Goal: Task Accomplishment & Management: Manage account settings

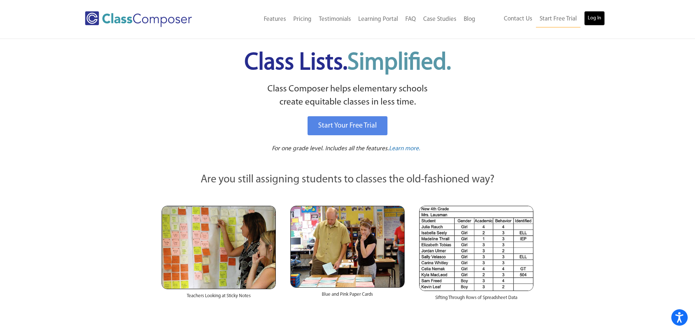
click at [596, 22] on link "Log In" at bounding box center [595, 18] width 21 height 15
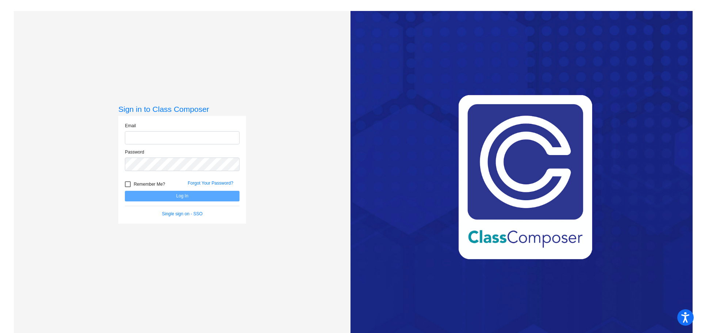
type input "[EMAIL_ADDRESS][PERSON_NAME][DOMAIN_NAME]"
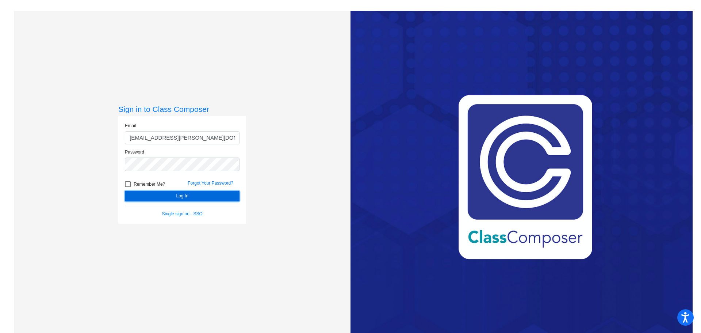
click at [188, 193] on button "Log In" at bounding box center [182, 196] width 115 height 11
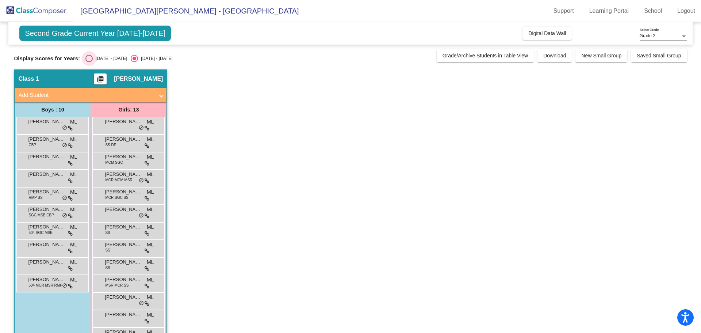
click at [89, 59] on div "Select an option" at bounding box center [88, 58] width 7 height 7
click at [89, 62] on input "[DATE] - [DATE]" at bounding box center [89, 62] width 0 height 0
radio input "true"
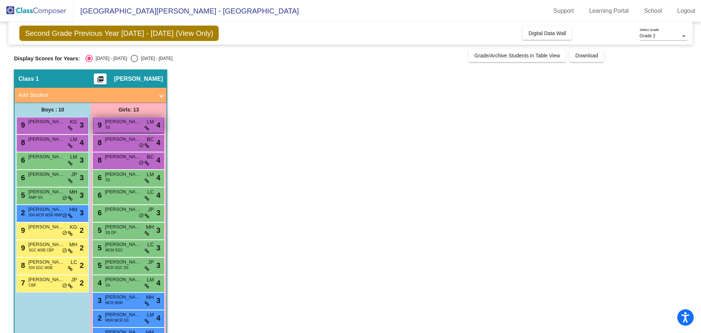
scroll to position [24, 0]
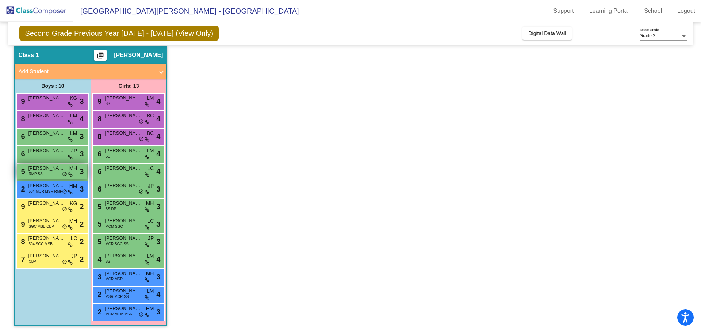
click at [51, 174] on div "5 [PERSON_NAME] RMP SS MH lock do_not_disturb_alt 3" at bounding box center [52, 171] width 70 height 15
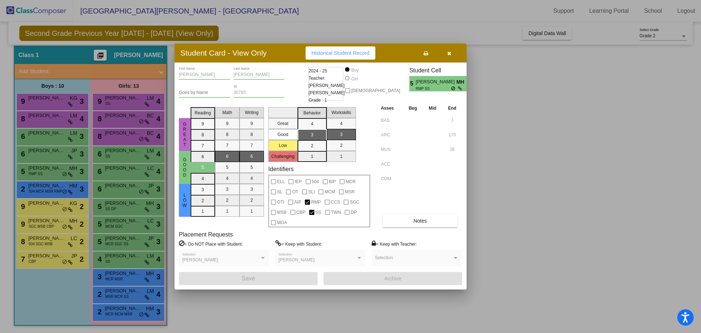
click at [449, 59] on button "button" at bounding box center [448, 52] width 23 height 13
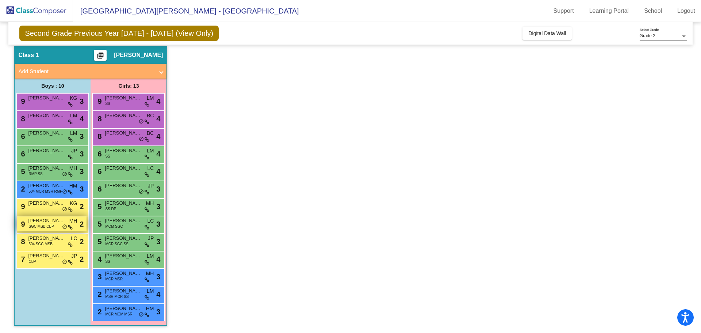
click at [54, 222] on span "[PERSON_NAME]" at bounding box center [46, 220] width 37 height 7
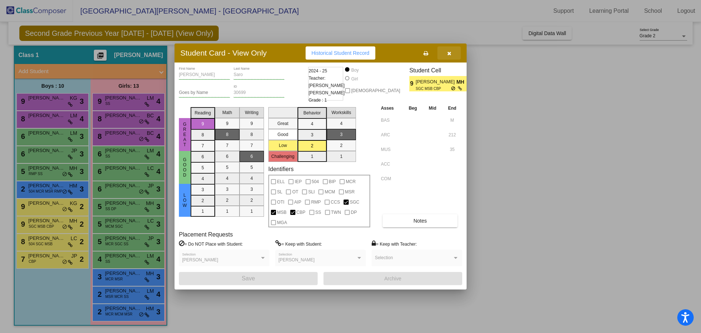
click at [455, 54] on button "button" at bounding box center [448, 52] width 23 height 13
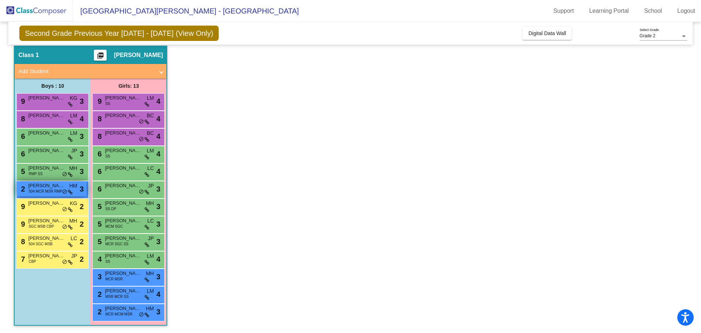
click at [45, 195] on div "2 [PERSON_NAME] 504 MCR MSR RMP HM lock do_not_disturb_alt 3" at bounding box center [52, 188] width 70 height 15
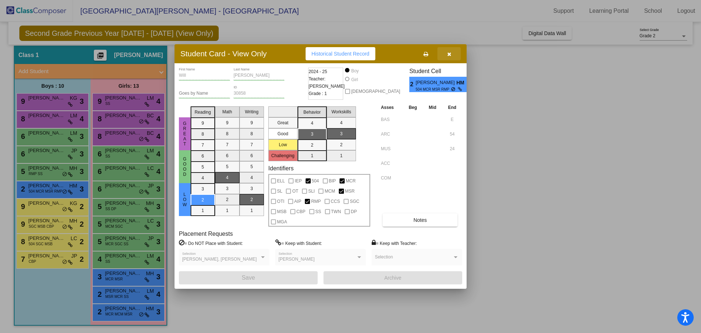
click at [455, 51] on button "button" at bounding box center [448, 53] width 23 height 13
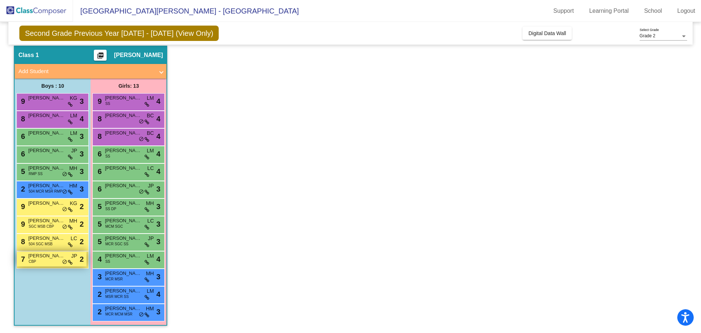
click at [47, 263] on div "7 [PERSON_NAME] CBP JP lock do_not_disturb_alt 2" at bounding box center [52, 258] width 70 height 15
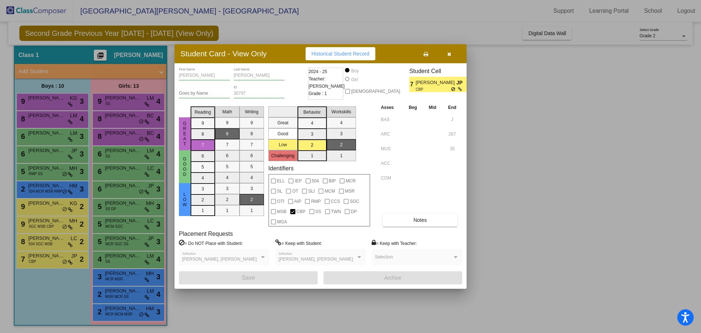
click at [452, 55] on button "button" at bounding box center [448, 53] width 23 height 13
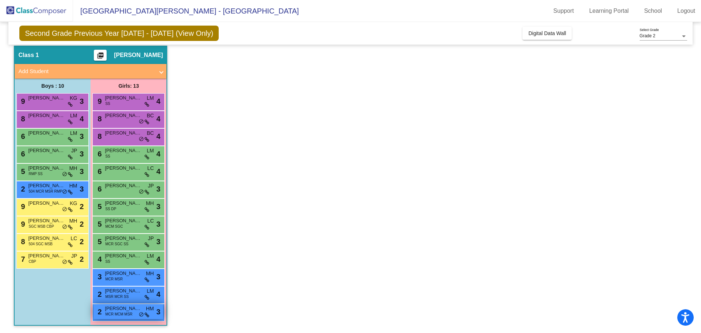
click at [129, 316] on span "MCR MCM MSR" at bounding box center [118, 313] width 27 height 5
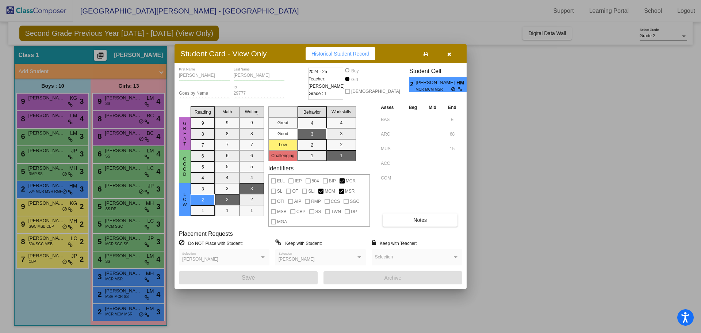
click at [453, 56] on button "button" at bounding box center [448, 53] width 23 height 13
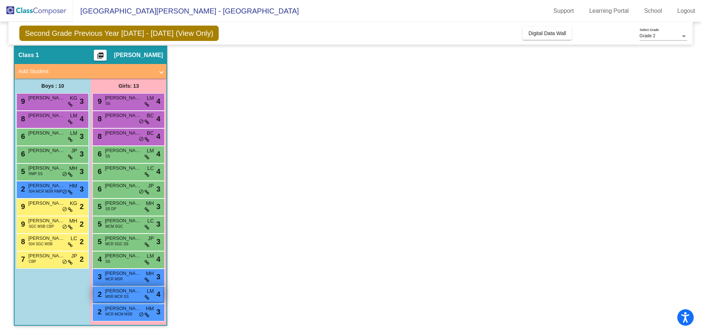
click at [112, 295] on span "MSR MCR SS" at bounding box center [116, 296] width 23 height 5
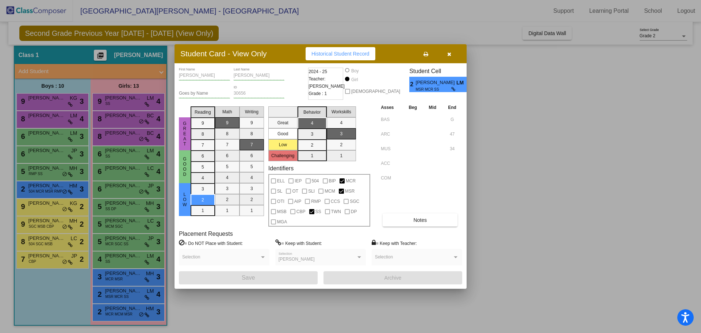
click at [452, 57] on button "button" at bounding box center [448, 53] width 23 height 13
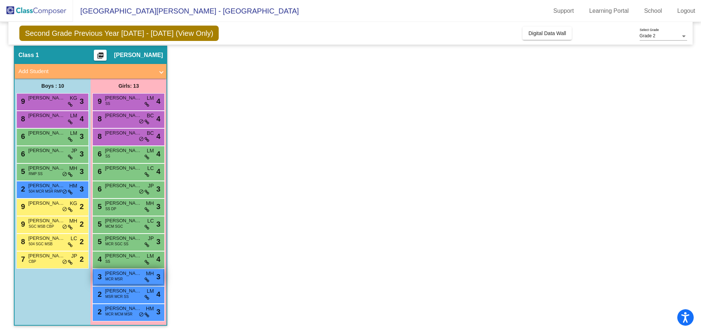
click at [119, 279] on span "MCR MSR" at bounding box center [114, 278] width 18 height 5
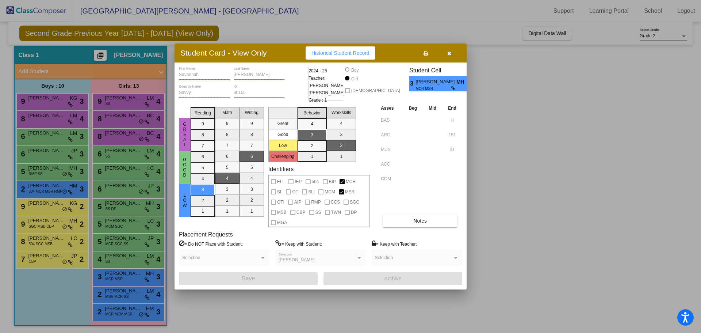
click at [448, 58] on button "button" at bounding box center [448, 52] width 23 height 13
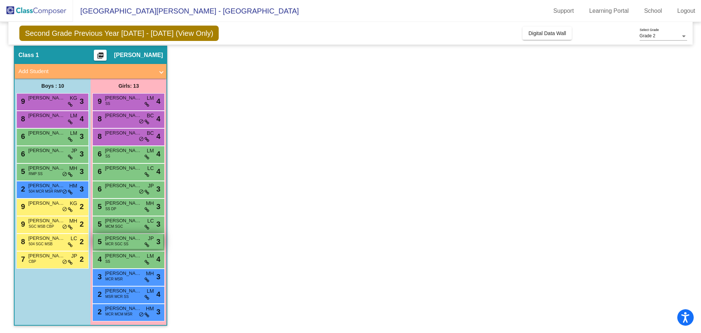
click at [121, 247] on div "5 [PERSON_NAME] SGC SS JP lock do_not_disturb_alt 3" at bounding box center [128, 241] width 70 height 15
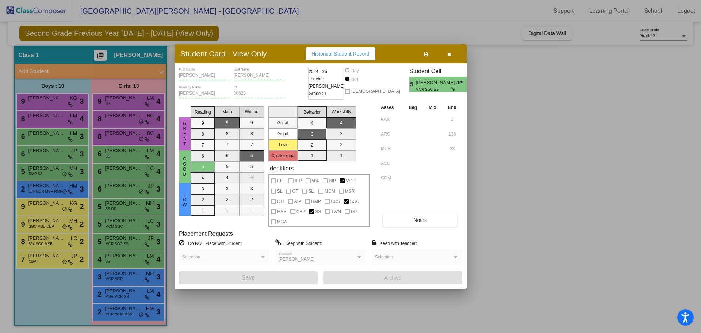
click at [456, 51] on button "button" at bounding box center [448, 53] width 23 height 13
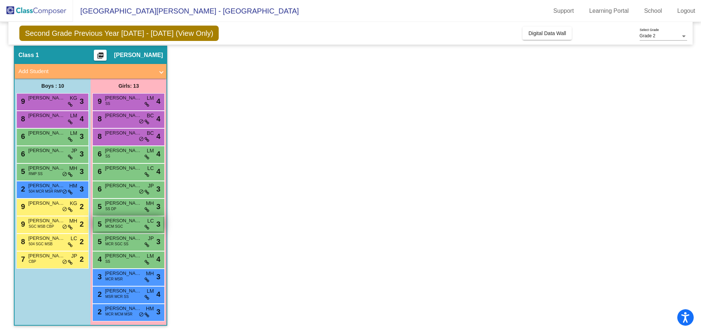
click at [115, 229] on span "MCM SGC" at bounding box center [114, 225] width 18 height 5
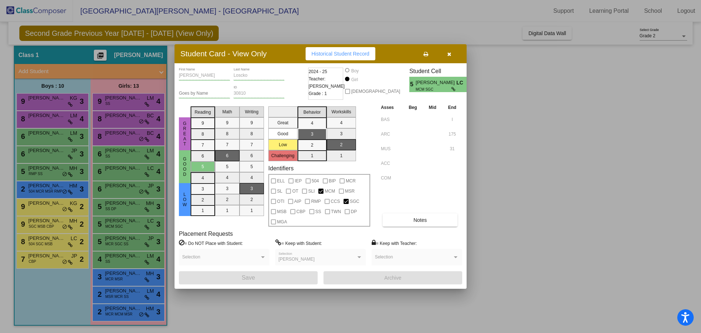
click at [452, 55] on button "button" at bounding box center [448, 53] width 23 height 13
